Goal: Task Accomplishment & Management: Use online tool/utility

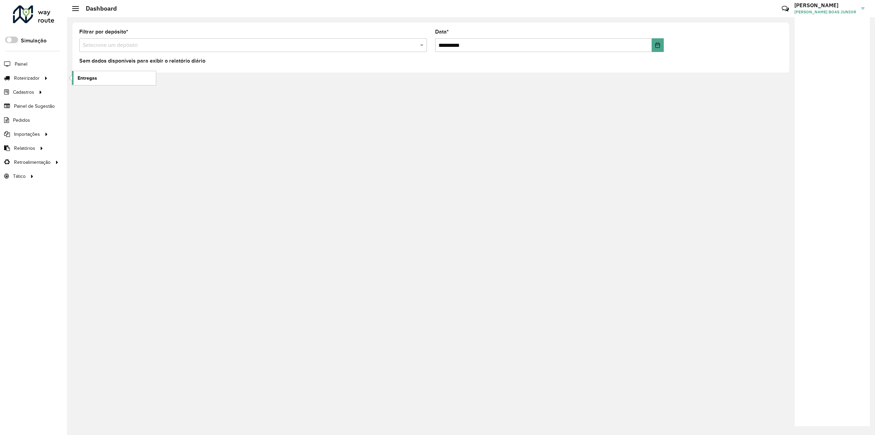
click at [85, 79] on span "Entregas" at bounding box center [87, 78] width 19 height 7
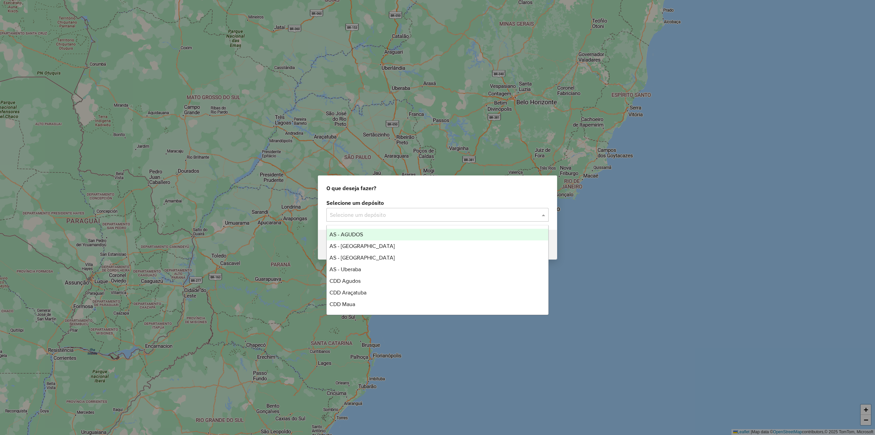
click at [400, 217] on input "text" at bounding box center [431, 215] width 202 height 8
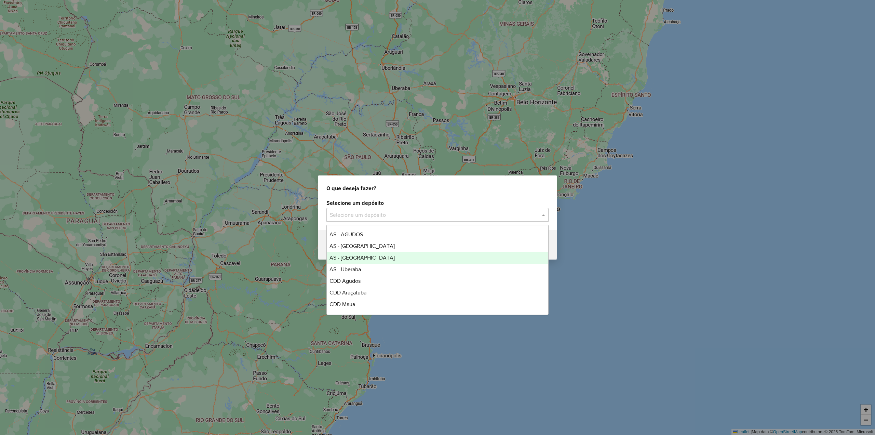
scroll to position [69, 0]
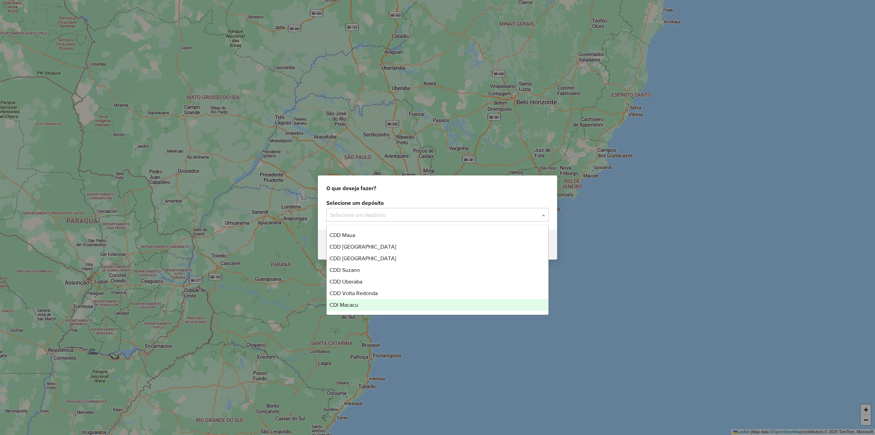
click at [383, 308] on div "CDI Macacu" at bounding box center [438, 305] width 222 height 12
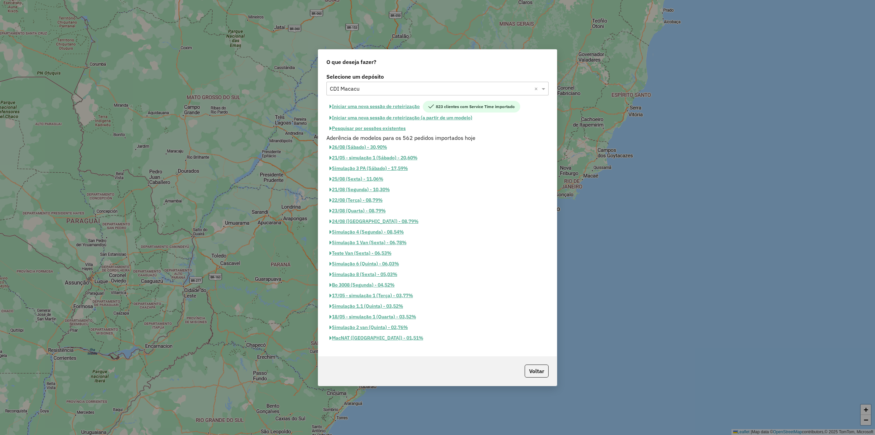
click at [405, 107] on button "Iniciar uma nova sessão de roteirização" at bounding box center [375, 107] width 96 height 12
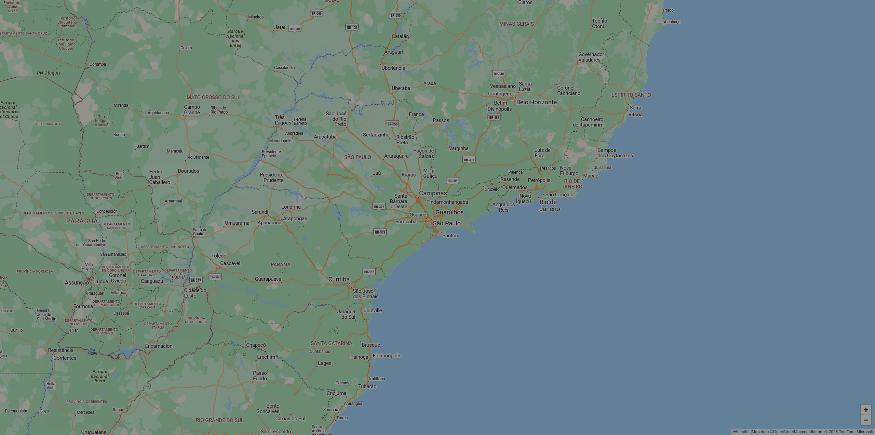
select select "*"
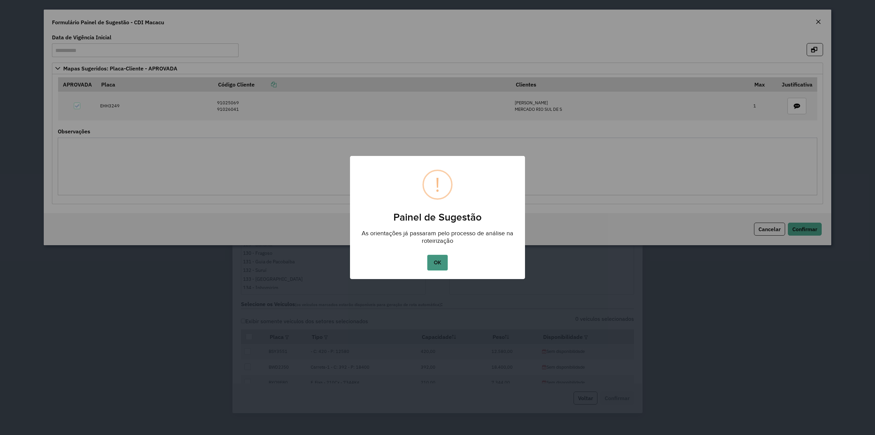
click at [439, 263] on button "OK" at bounding box center [437, 263] width 20 height 16
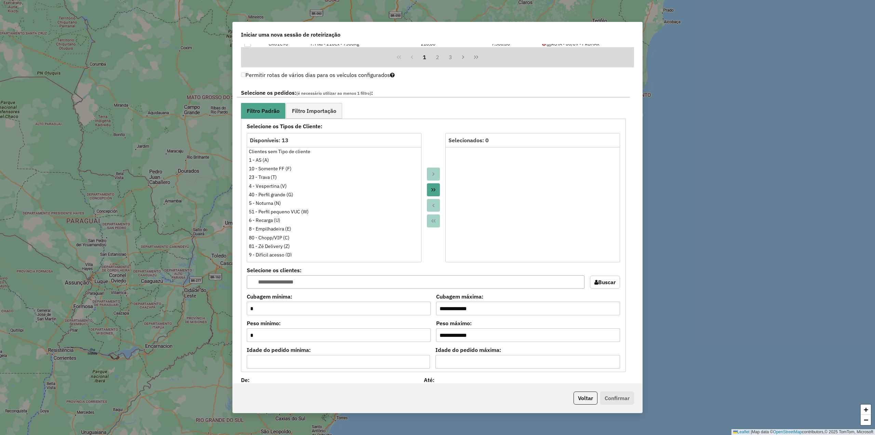
scroll to position [584, 0]
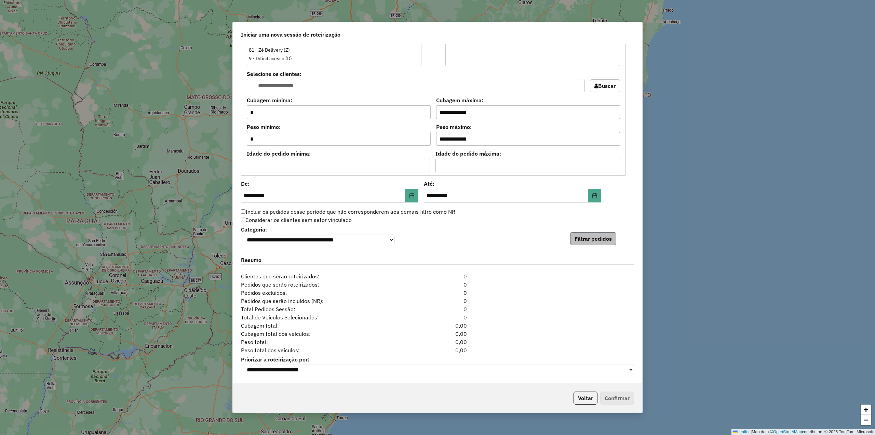
click at [602, 224] on div "**********" at bounding box center [437, 234] width 393 height 21
click at [604, 239] on button "Filtrar pedidos" at bounding box center [593, 238] width 46 height 13
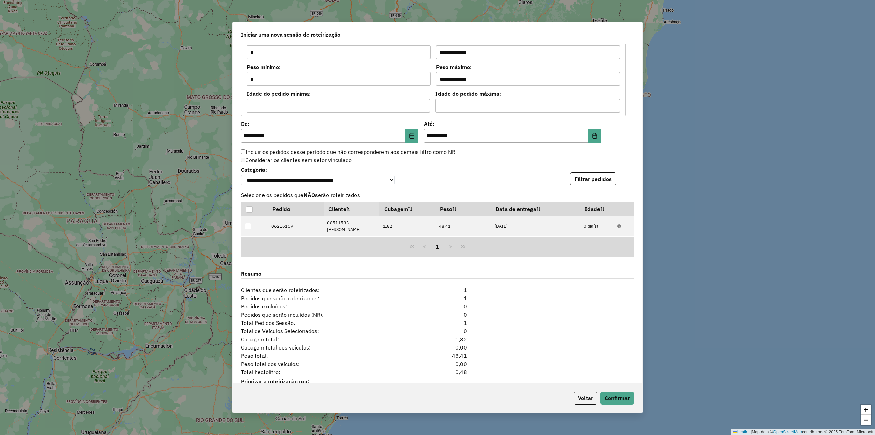
scroll to position [666, 0]
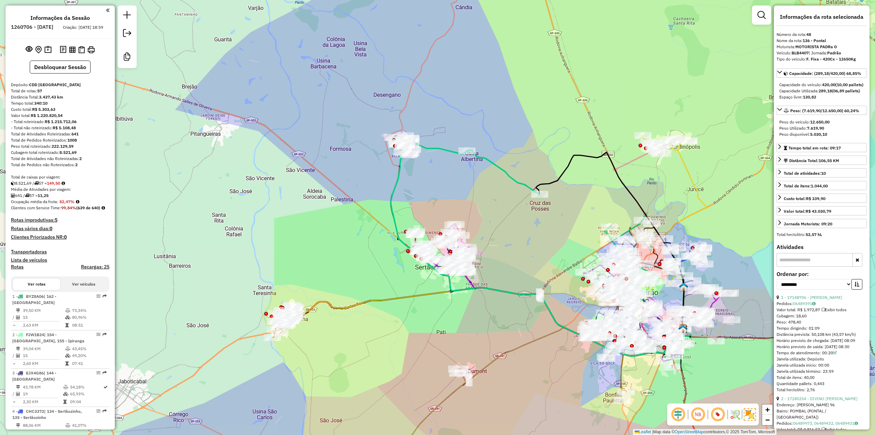
select select "**********"
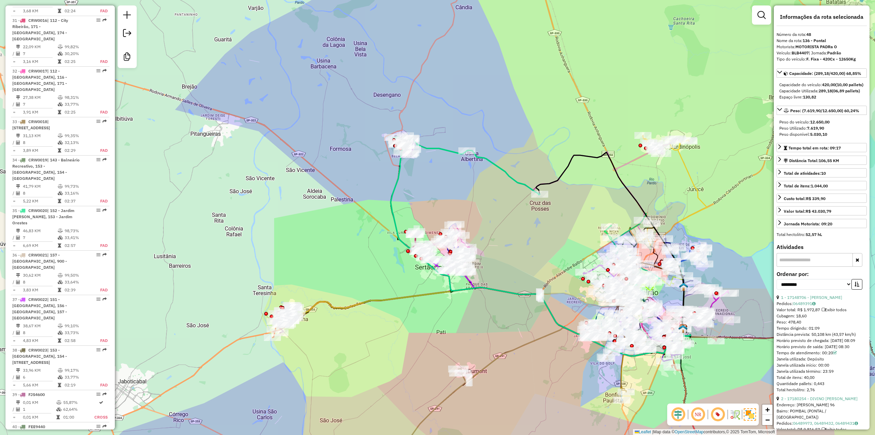
scroll to position [1401, 0]
